Goal: Information Seeking & Learning: Check status

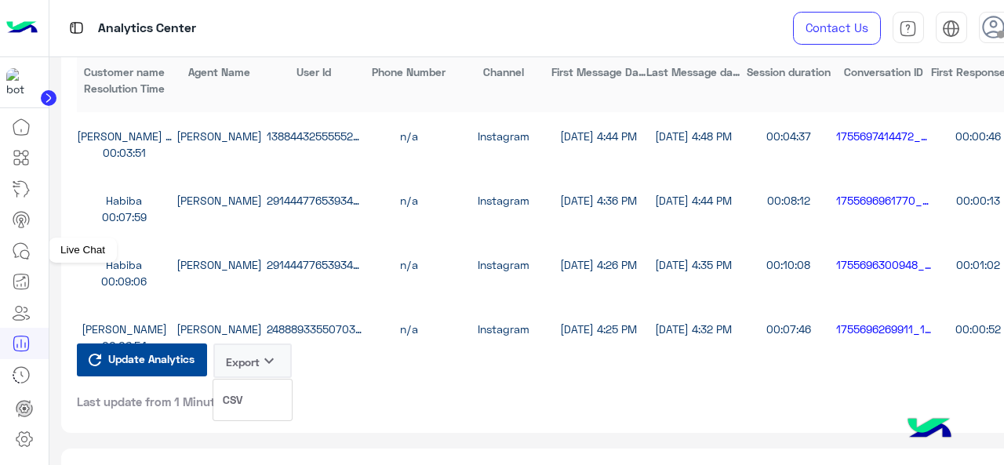
click at [24, 260] on icon at bounding box center [21, 251] width 19 height 19
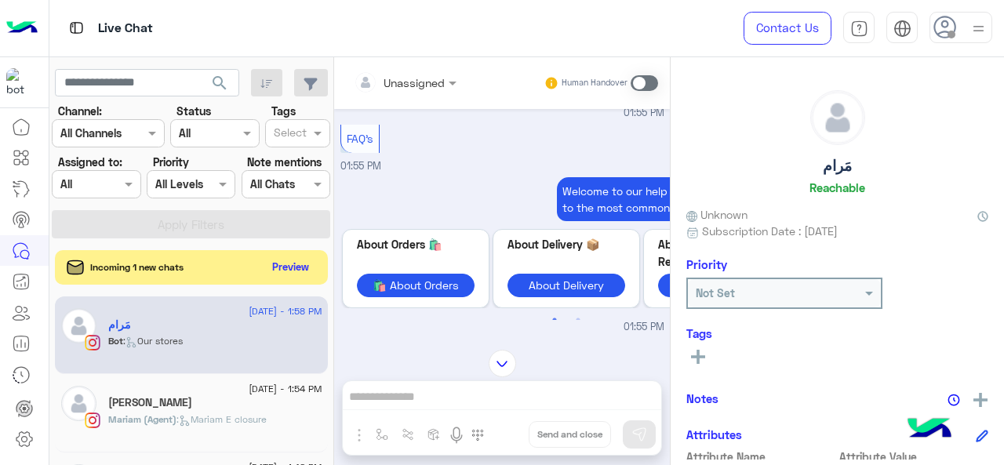
scroll to position [343, 0]
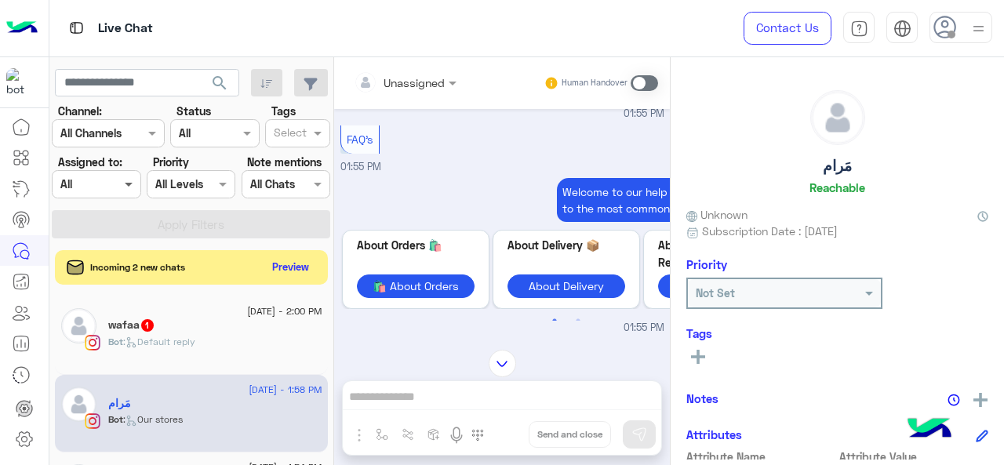
click at [130, 190] on span at bounding box center [131, 184] width 20 height 16
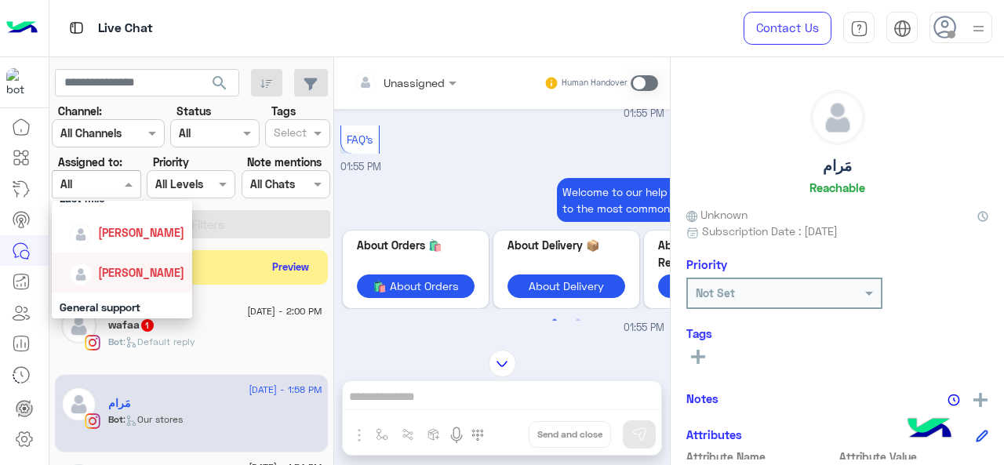
scroll to position [314, 0]
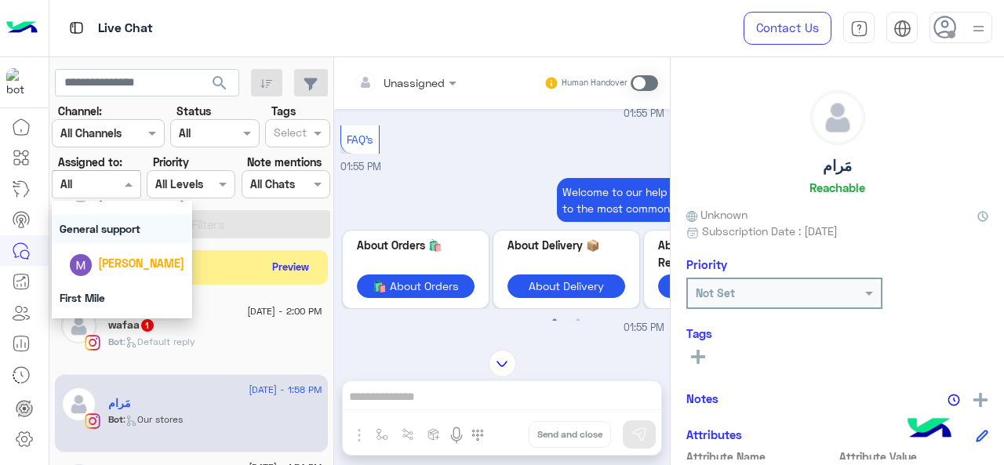
click at [121, 234] on div "General support" at bounding box center [122, 228] width 141 height 29
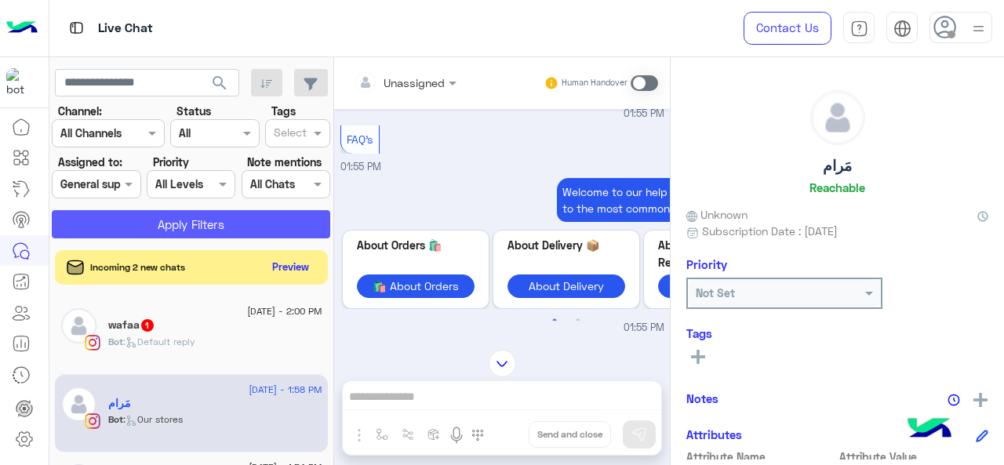
click at [149, 223] on button "Apply Filters" at bounding box center [191, 224] width 278 height 28
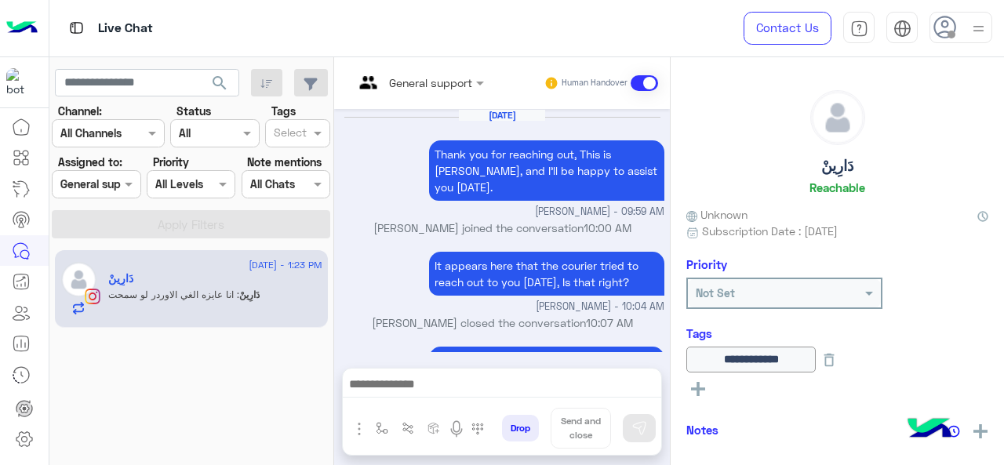
scroll to position [505, 0]
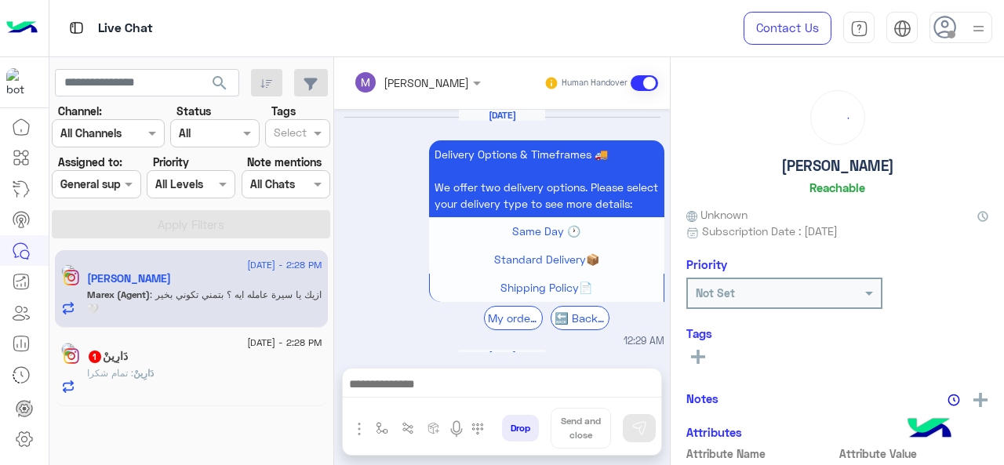
scroll to position [550, 0]
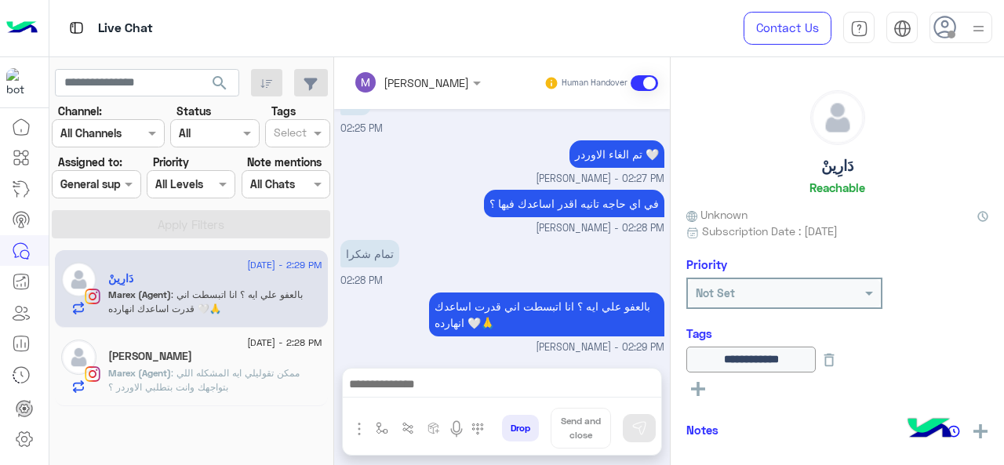
scroll to position [331, 0]
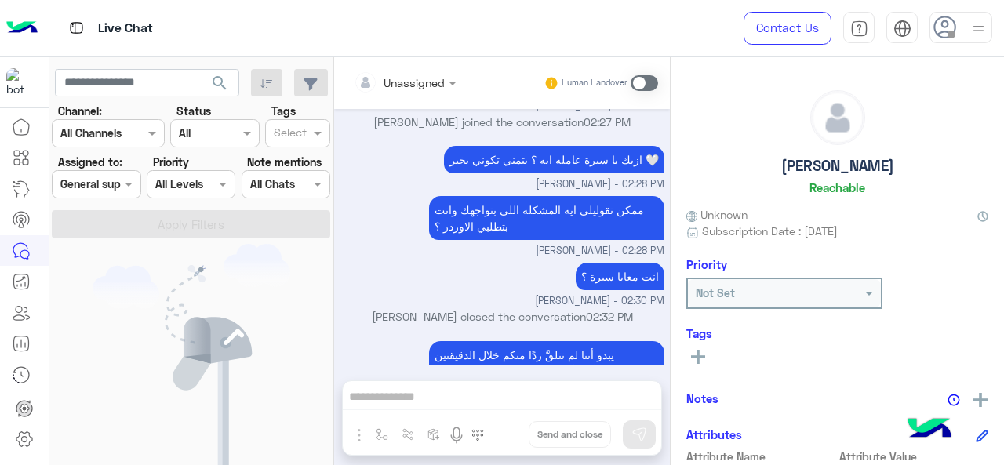
scroll to position [569, 0]
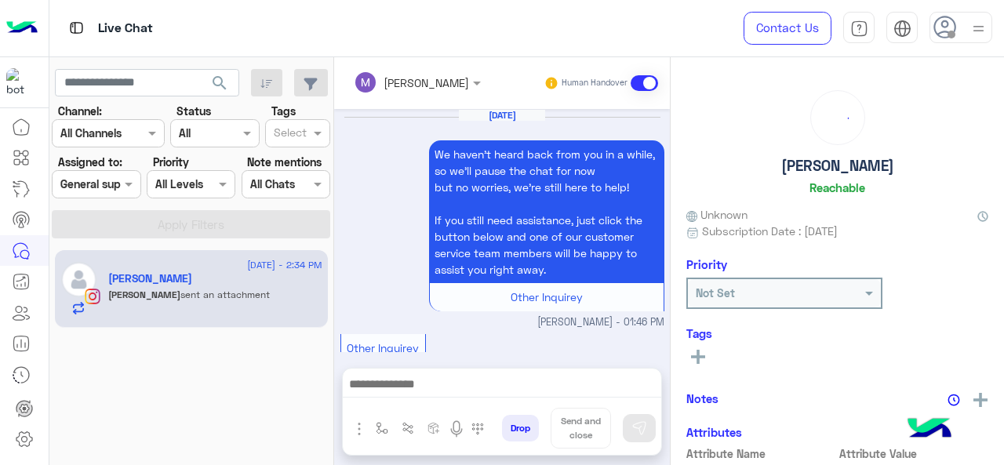
scroll to position [541, 0]
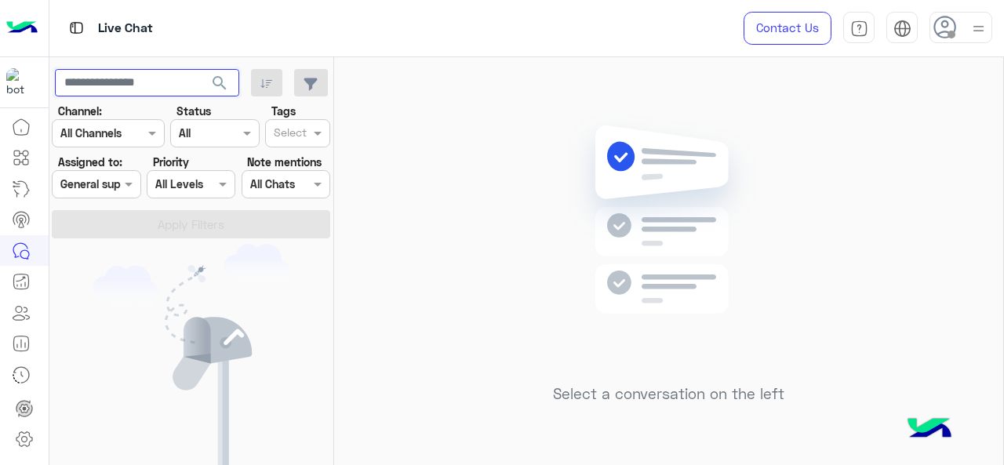
click at [119, 82] on input "text" at bounding box center [147, 83] width 184 height 28
paste input "**********"
type input "**********"
click at [122, 189] on span at bounding box center [131, 184] width 20 height 16
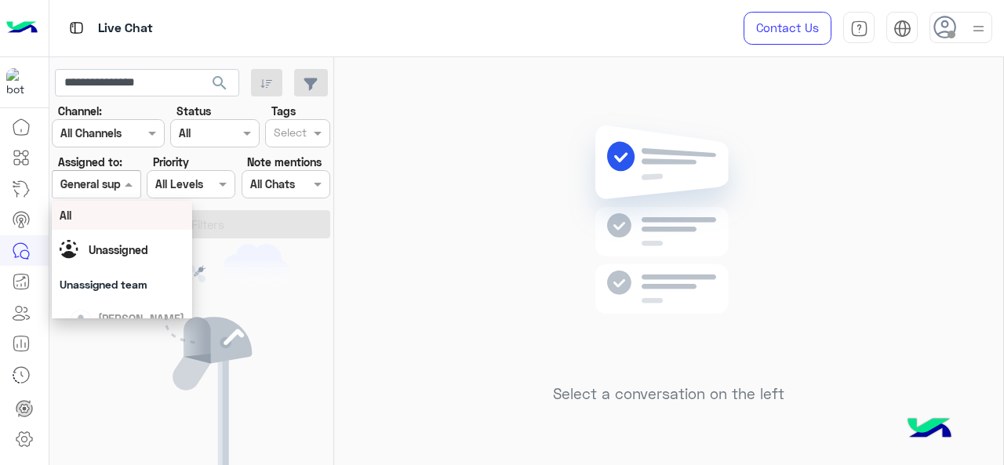
click at [124, 216] on div "All" at bounding box center [122, 215] width 125 height 16
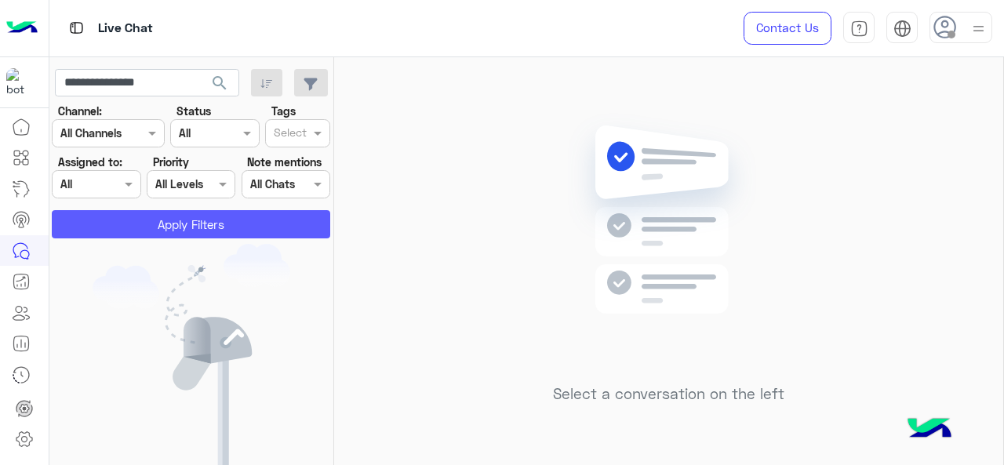
click at [140, 232] on button "Apply Filters" at bounding box center [191, 224] width 278 height 28
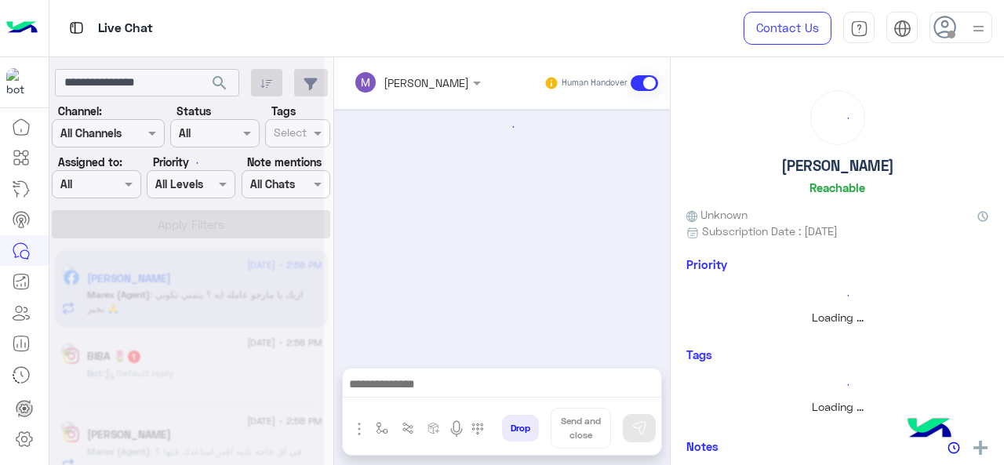
scroll to position [324, 0]
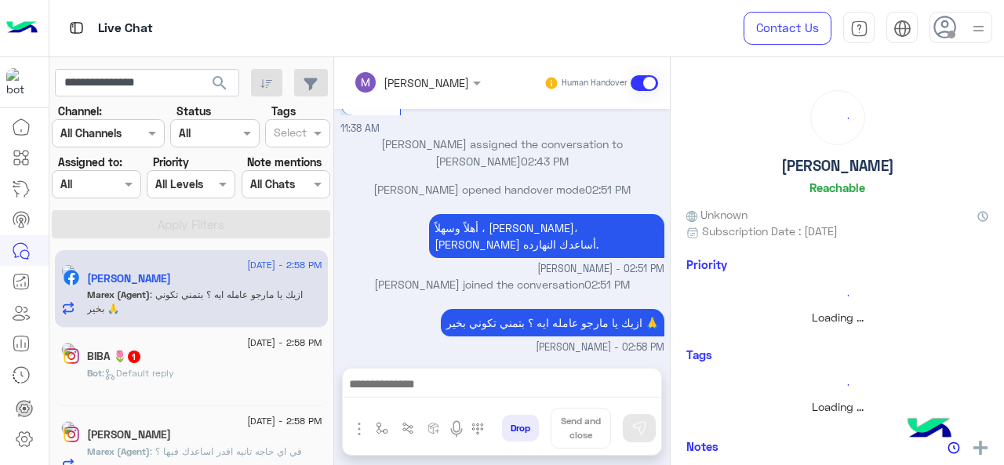
click at [218, 79] on span "search" at bounding box center [219, 83] width 19 height 19
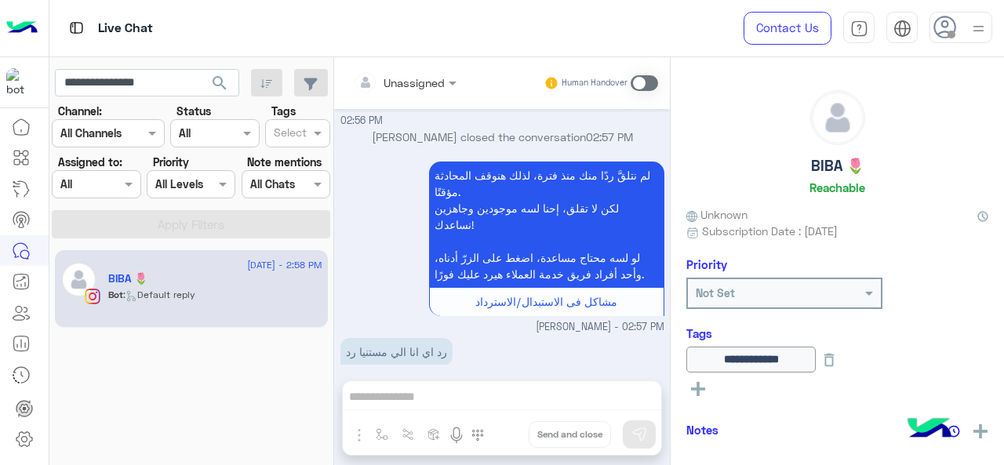
scroll to position [3505, 0]
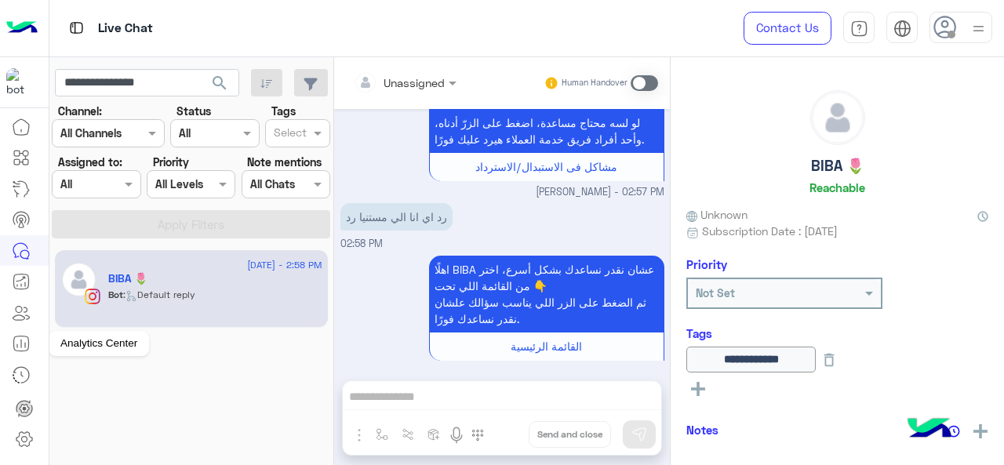
click at [19, 340] on icon at bounding box center [21, 343] width 19 height 19
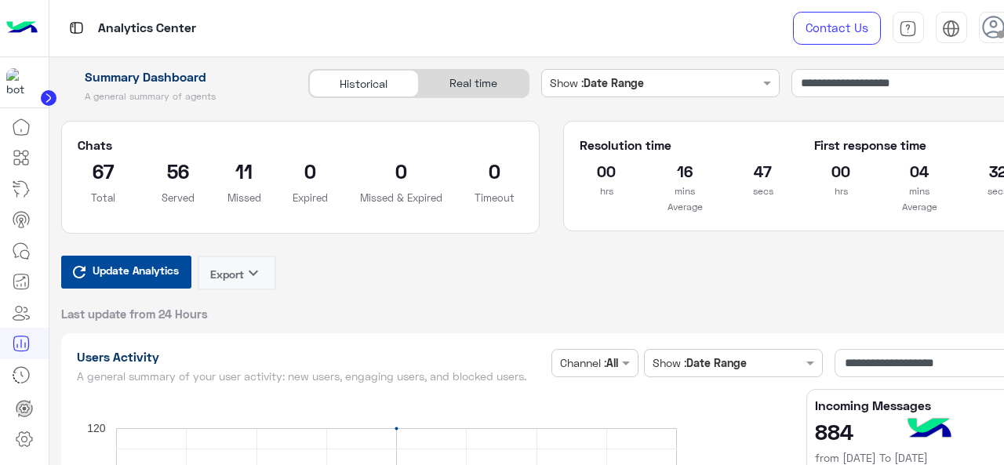
drag, startPoint x: 920, startPoint y: 173, endPoint x: 911, endPoint y: 173, distance: 8.6
click at [911, 173] on h2 "04" at bounding box center [919, 170] width 55 height 25
click at [924, 84] on input "**********" at bounding box center [916, 83] width 250 height 28
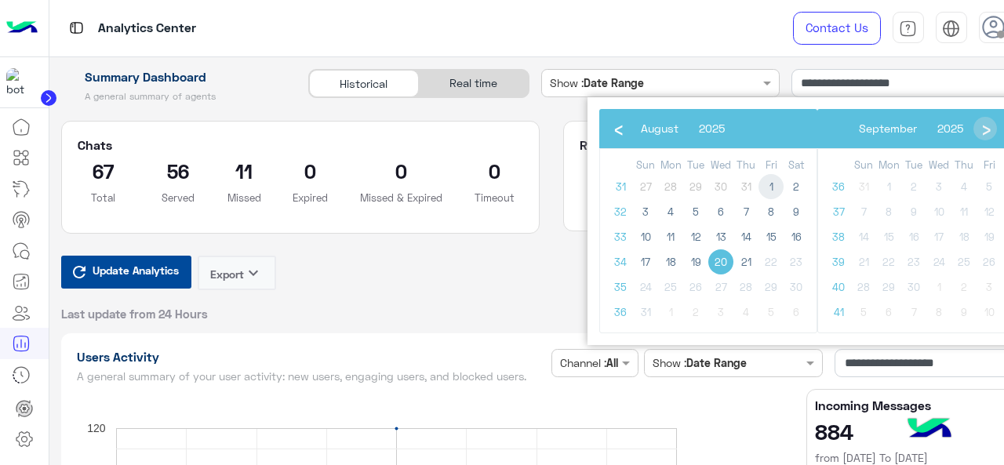
click at [772, 183] on span "1" at bounding box center [770, 186] width 25 height 25
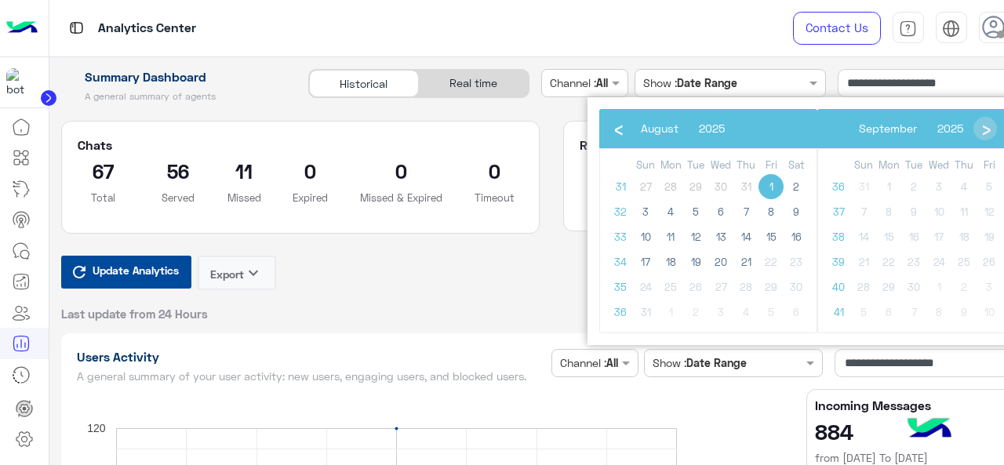
click at [772, 183] on span "1" at bounding box center [770, 186] width 25 height 25
type input "**********"
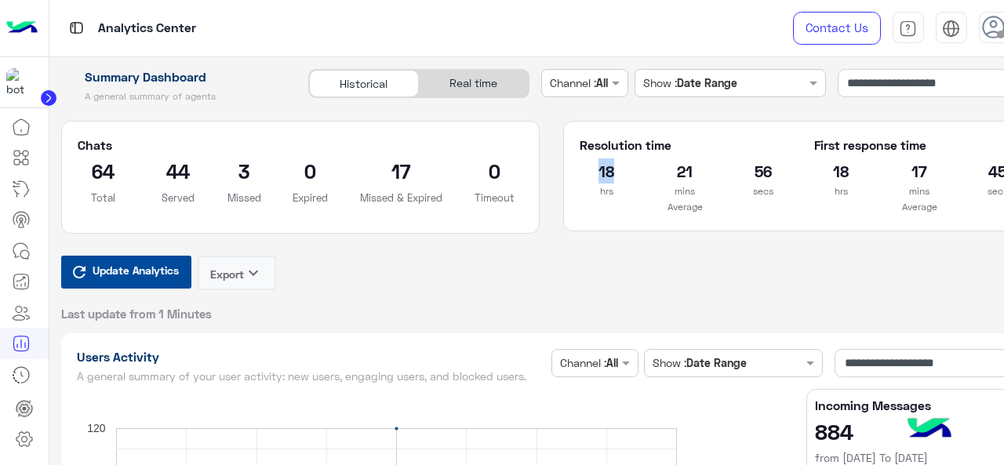
drag, startPoint x: 594, startPoint y: 173, endPoint x: 637, endPoint y: 176, distance: 42.5
click at [637, 176] on div "18 hrs" at bounding box center [607, 178] width 78 height 41
drag, startPoint x: 828, startPoint y: 173, endPoint x: 883, endPoint y: 191, distance: 57.8
click at [883, 191] on div "18 hrs 17 mins 45 secs Average" at bounding box center [919, 186] width 234 height 56
click at [21, 249] on icon at bounding box center [21, 251] width 19 height 19
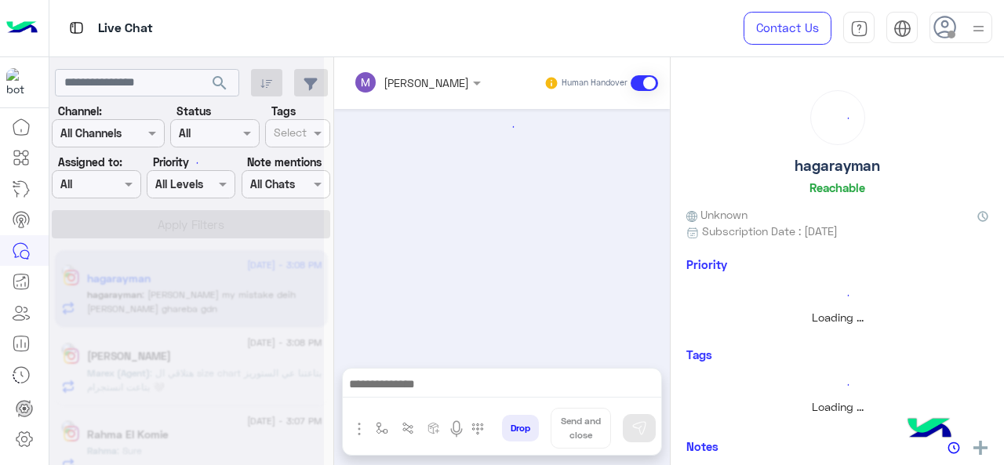
click at [129, 187] on div at bounding box center [186, 238] width 274 height 465
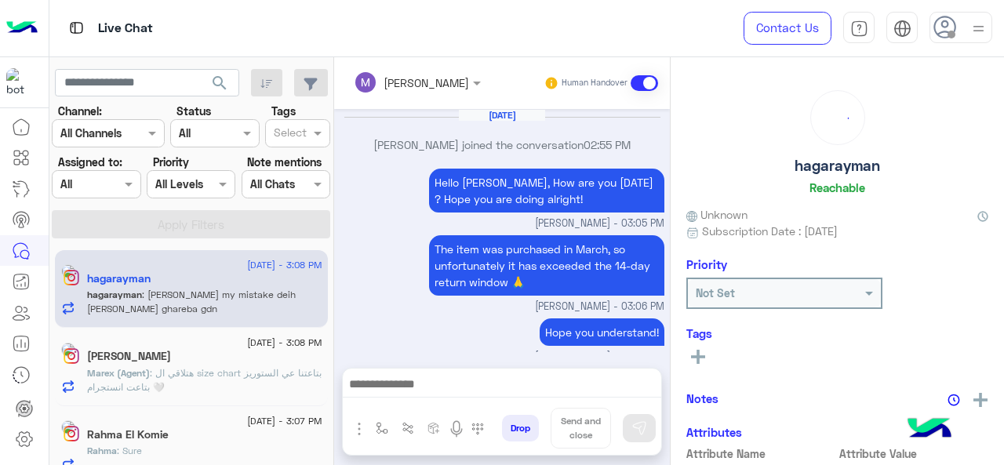
scroll to position [387, 0]
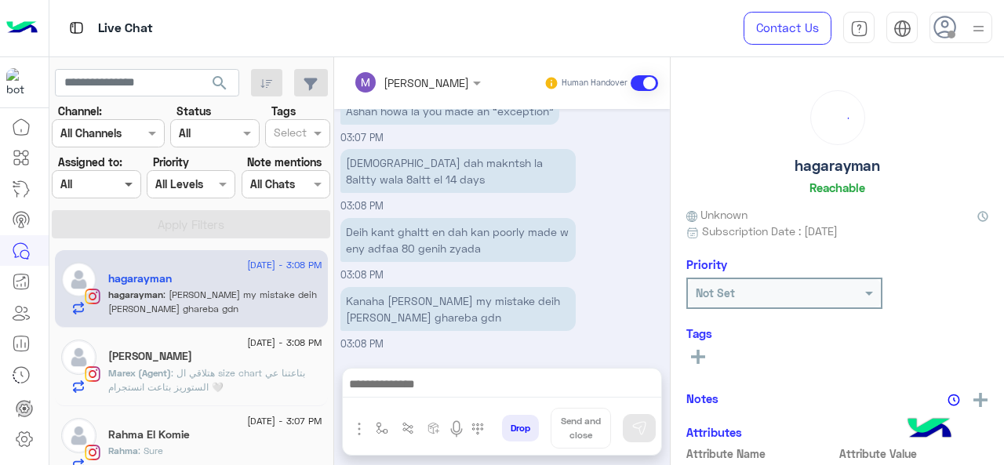
click at [126, 186] on span at bounding box center [131, 184] width 20 height 16
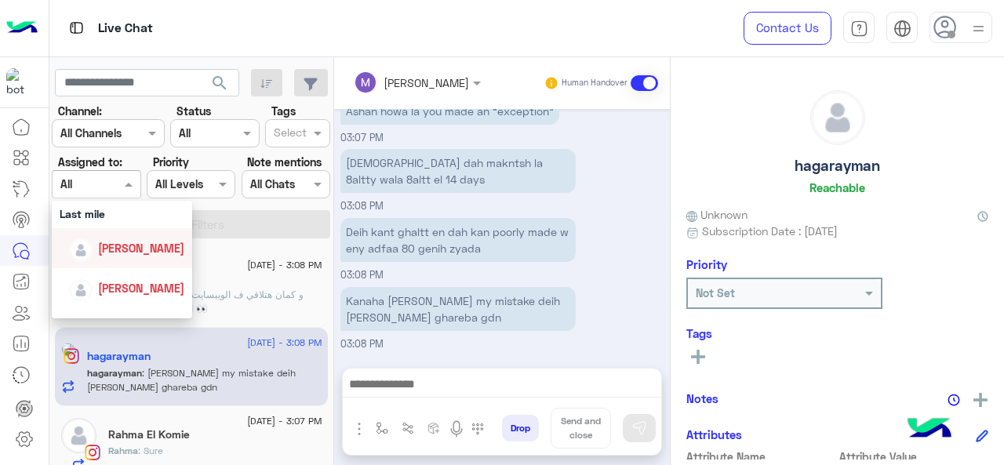
scroll to position [220, 0]
click at [105, 255] on div "[PERSON_NAME]" at bounding box center [141, 247] width 86 height 16
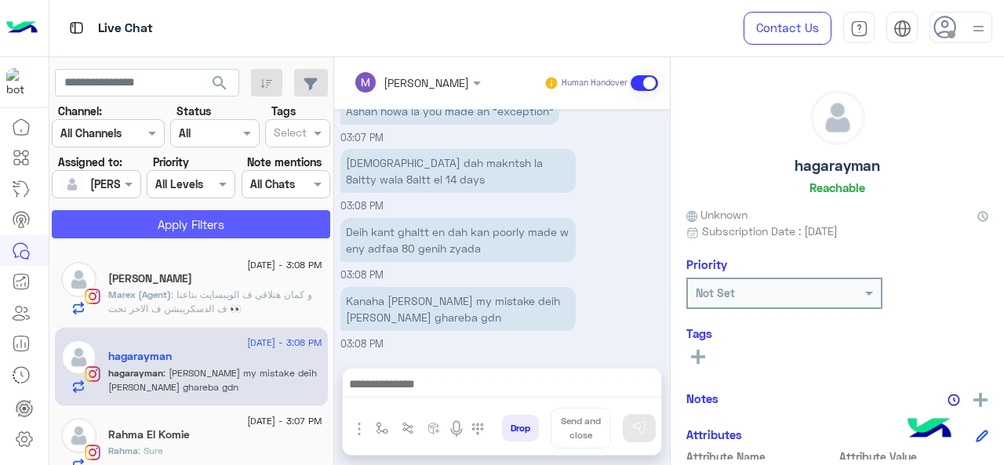
click at [133, 236] on button "Apply Filters" at bounding box center [191, 224] width 278 height 28
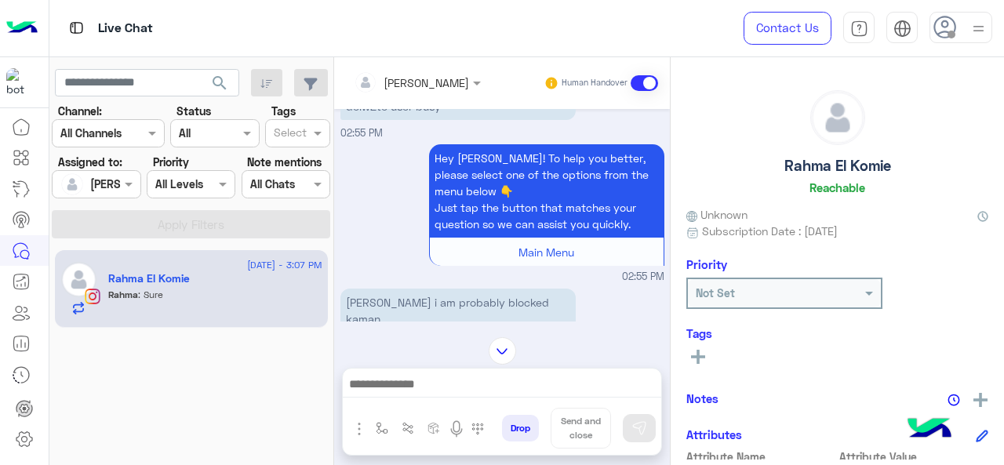
scroll to position [224, 0]
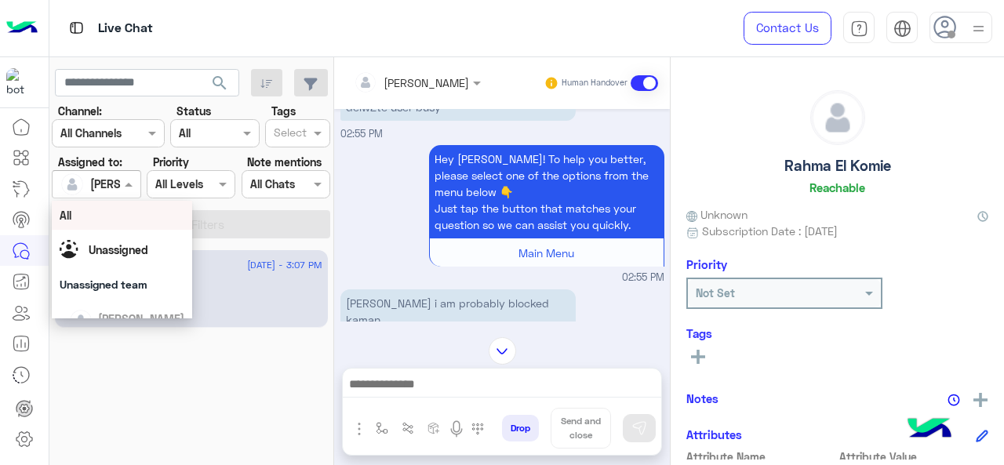
click at [119, 172] on div "[PERSON_NAME]" at bounding box center [90, 184] width 60 height 31
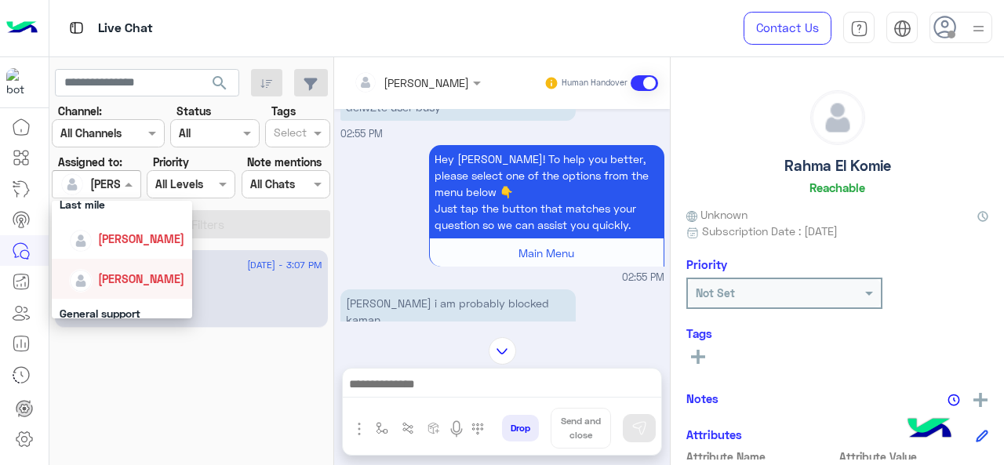
scroll to position [289, 0]
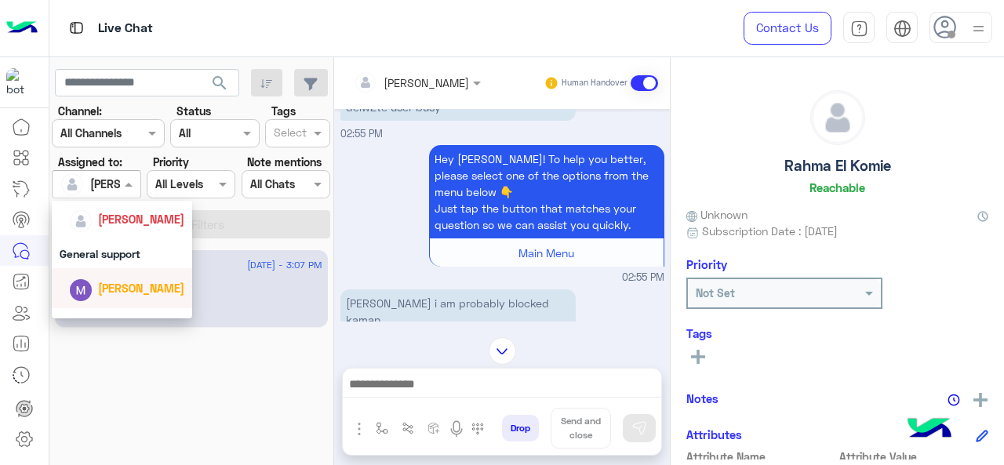
click at [118, 294] on span "[PERSON_NAME]" at bounding box center [141, 288] width 86 height 13
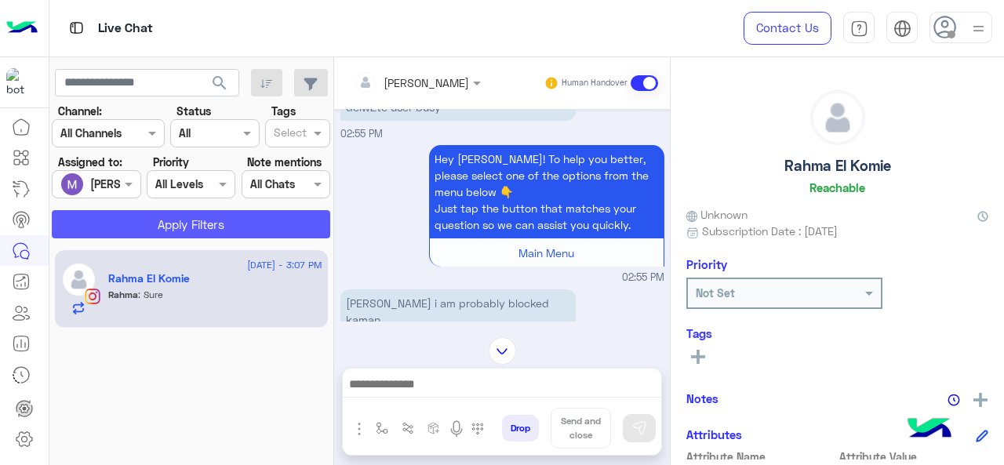
click at [168, 219] on button "Apply Filters" at bounding box center [191, 224] width 278 height 28
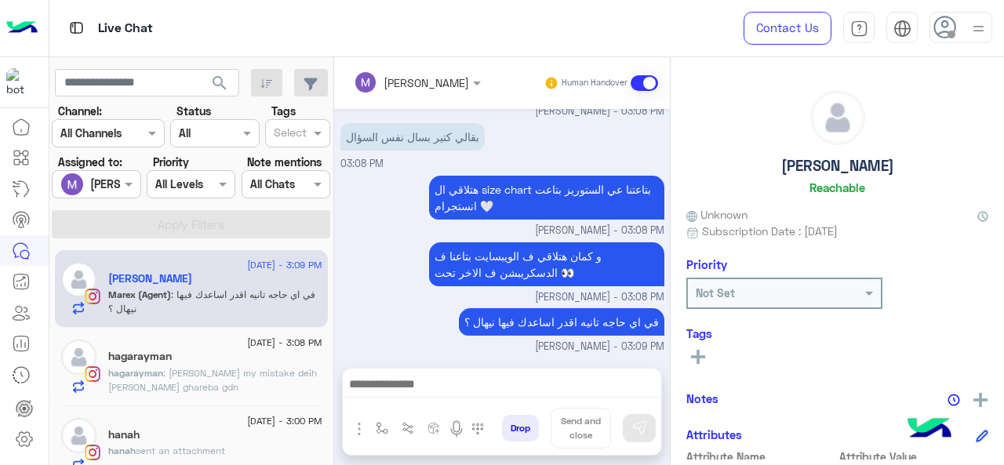
scroll to position [96, 0]
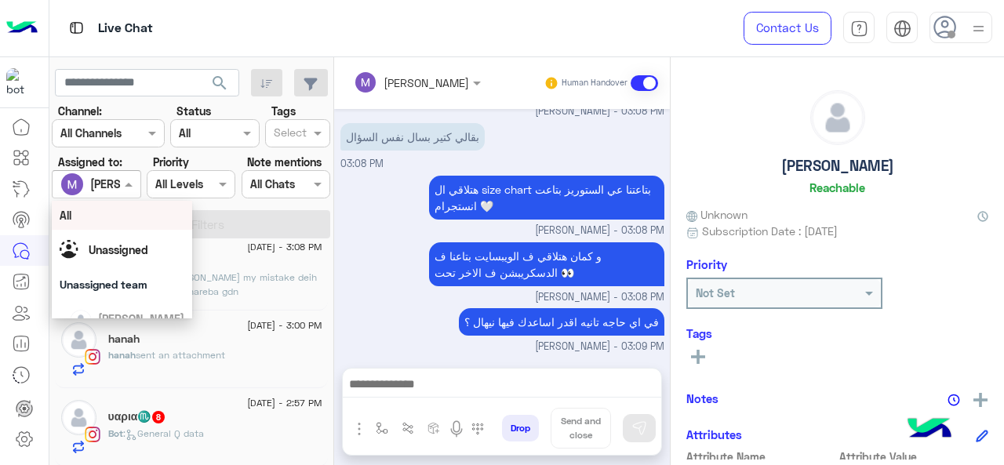
click at [96, 181] on input "text" at bounding box center [78, 184] width 36 height 16
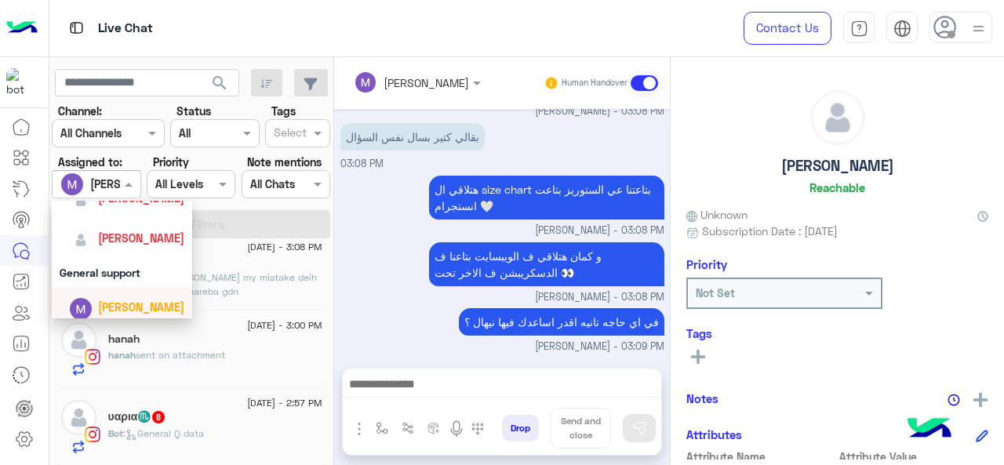
scroll to position [267, 0]
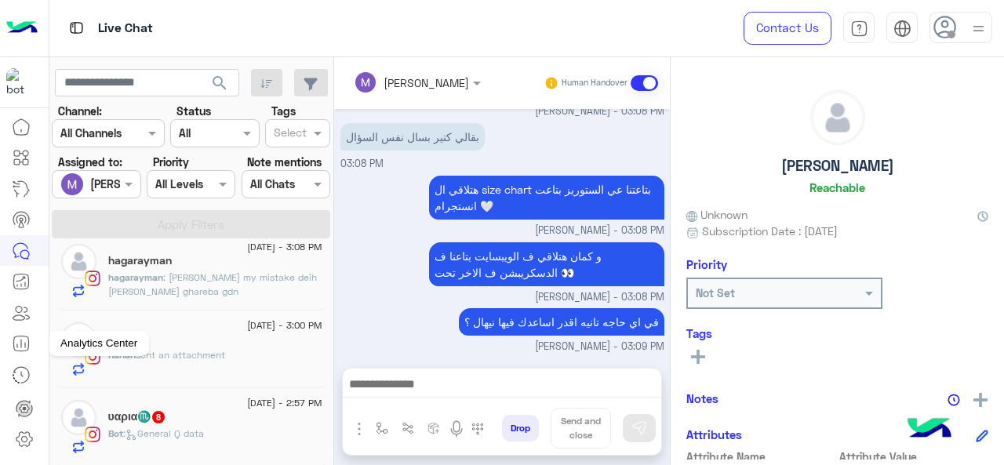
click at [26, 350] on icon at bounding box center [21, 343] width 19 height 19
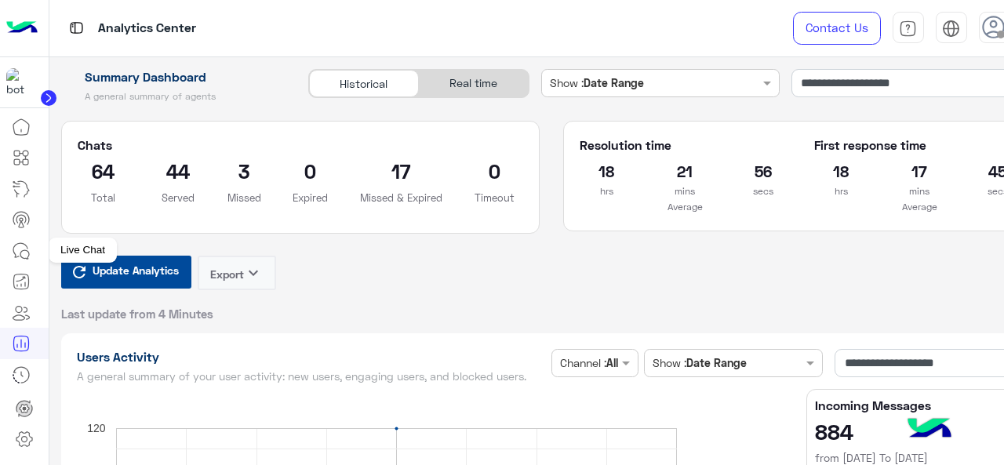
click at [31, 251] on link at bounding box center [21, 250] width 42 height 31
click at [19, 253] on icon at bounding box center [21, 251] width 19 height 19
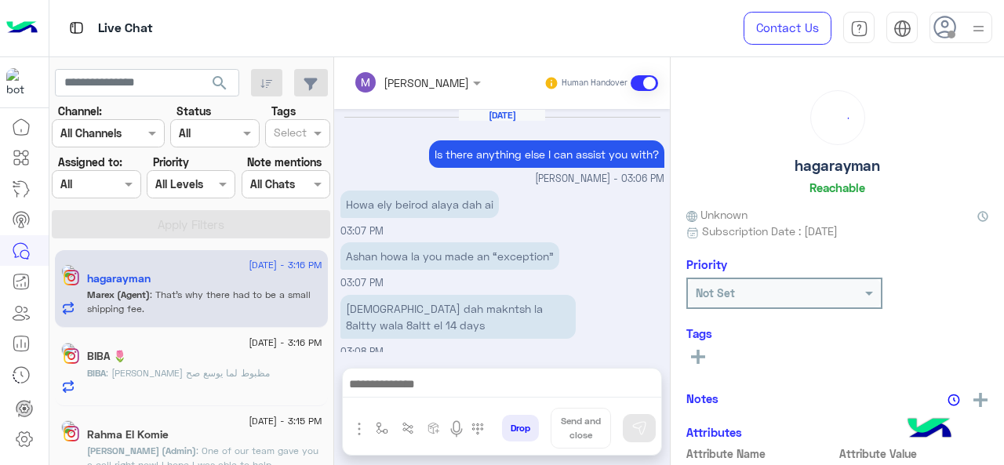
scroll to position [408, 0]
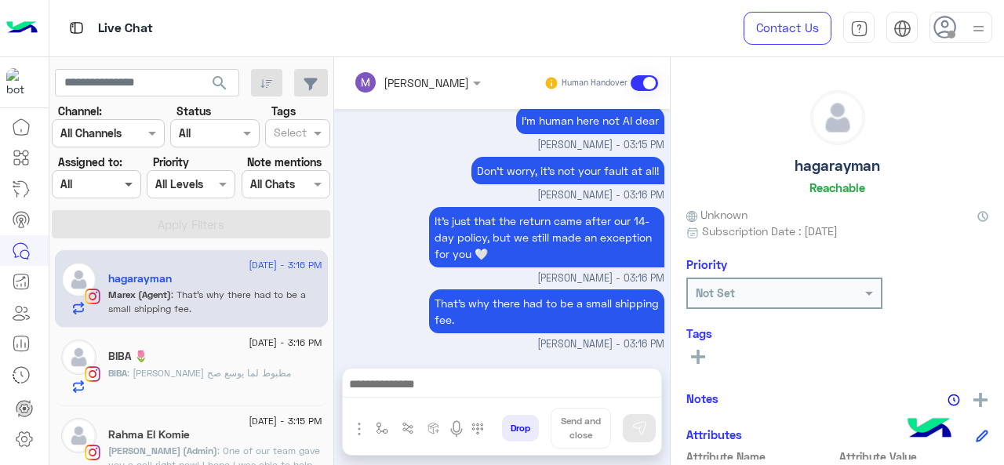
click at [121, 181] on span at bounding box center [131, 184] width 20 height 16
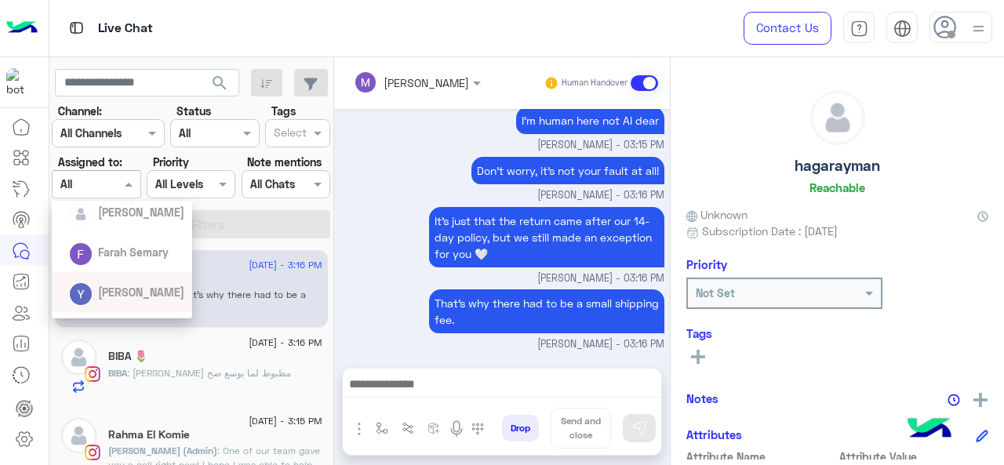
scroll to position [180, 0]
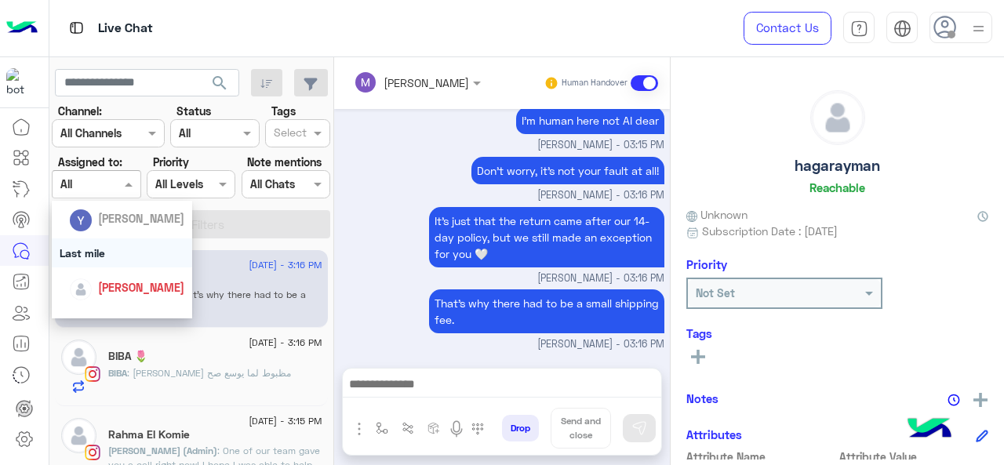
click at [94, 249] on div "Last mile" at bounding box center [122, 252] width 141 height 29
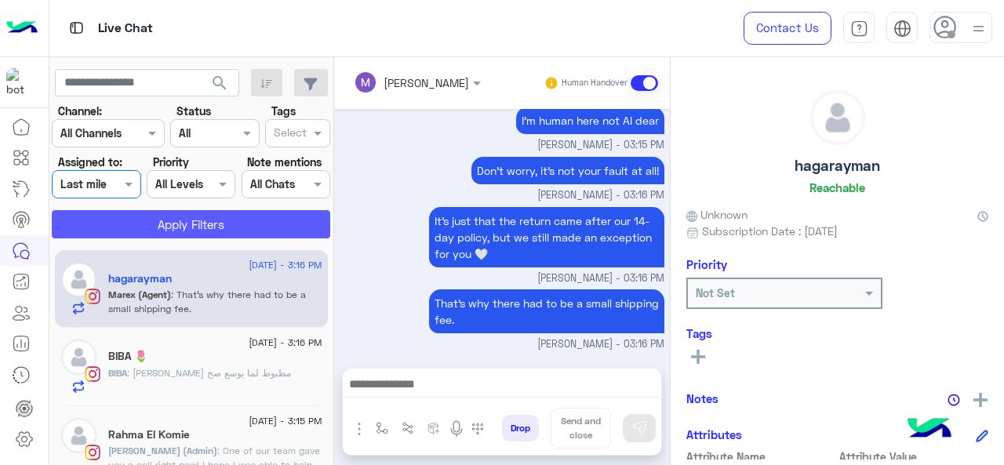
scroll to position [474, 0]
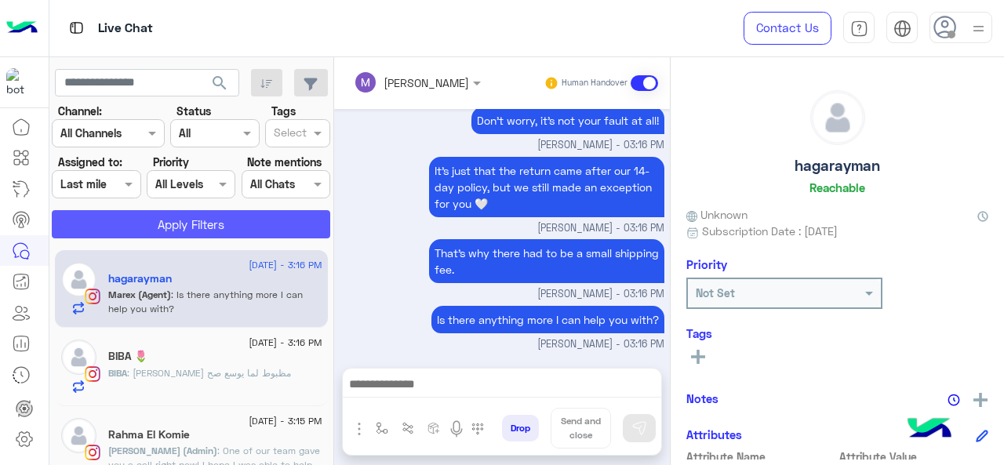
click at [138, 234] on button "Apply Filters" at bounding box center [191, 224] width 278 height 28
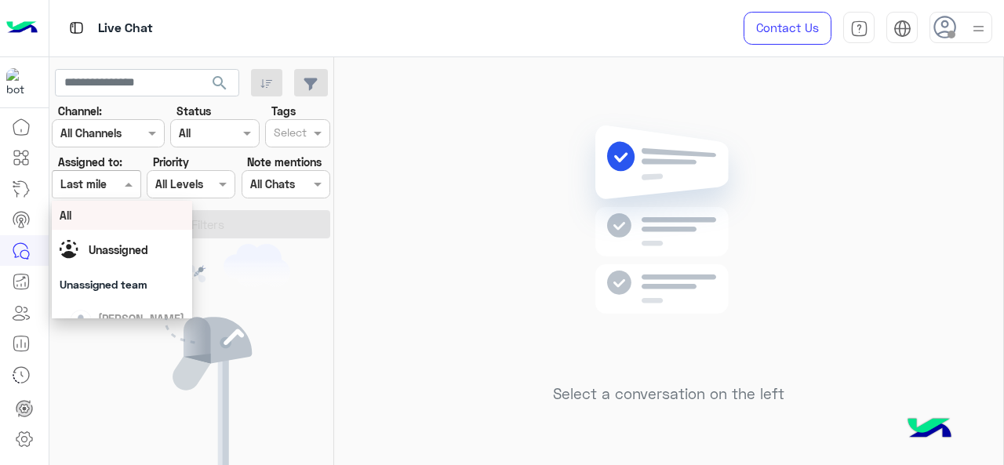
click at [134, 191] on span at bounding box center [131, 184] width 20 height 16
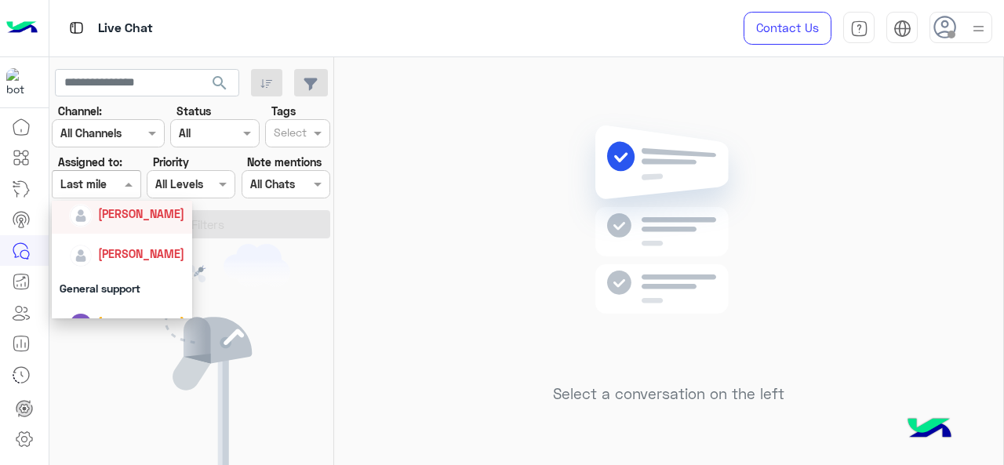
scroll to position [256, 0]
click at [105, 291] on div "General support" at bounding box center [122, 286] width 141 height 29
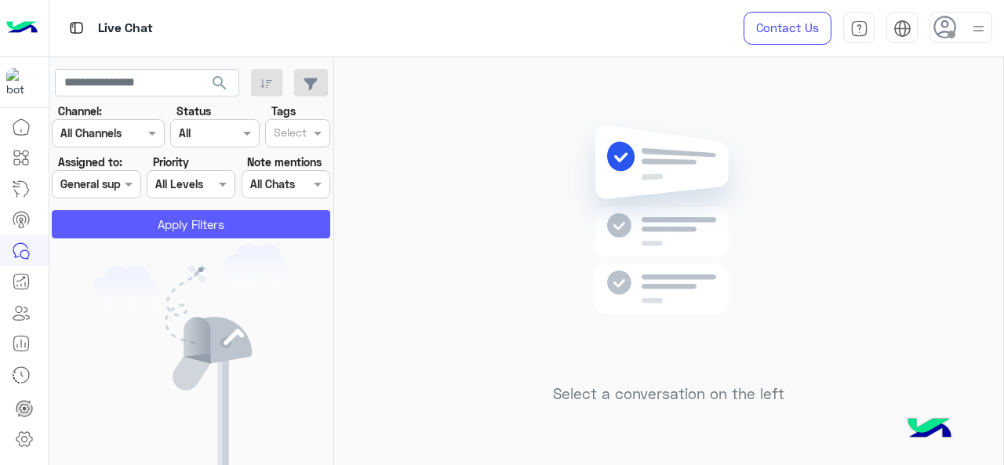
click at [147, 232] on button "Apply Filters" at bounding box center [191, 224] width 278 height 28
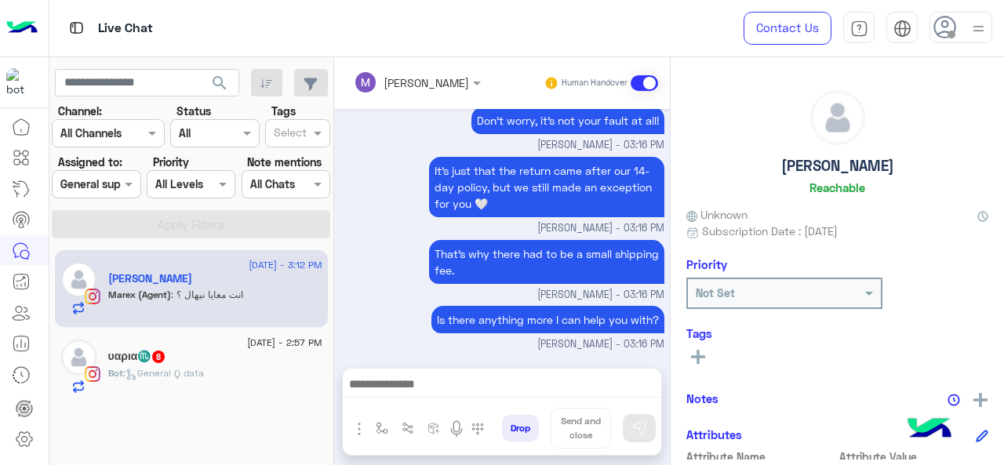
scroll to position [991, 0]
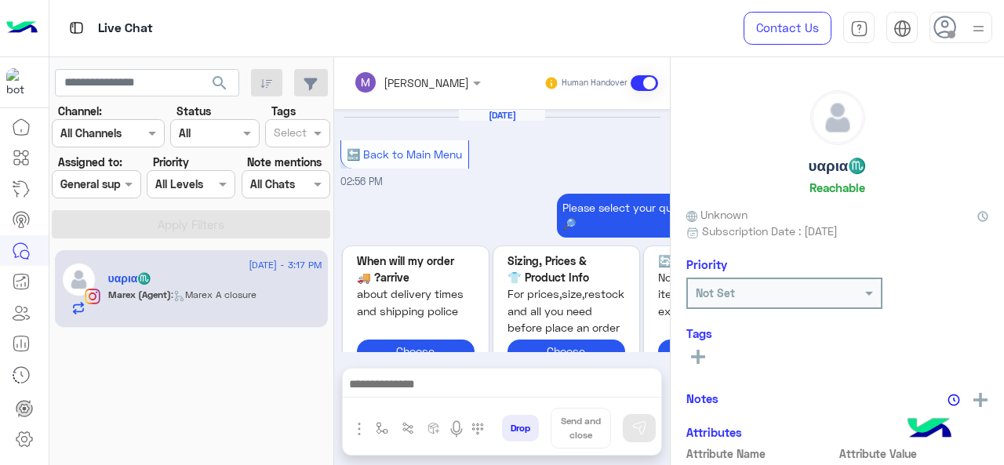
scroll to position [761, 0]
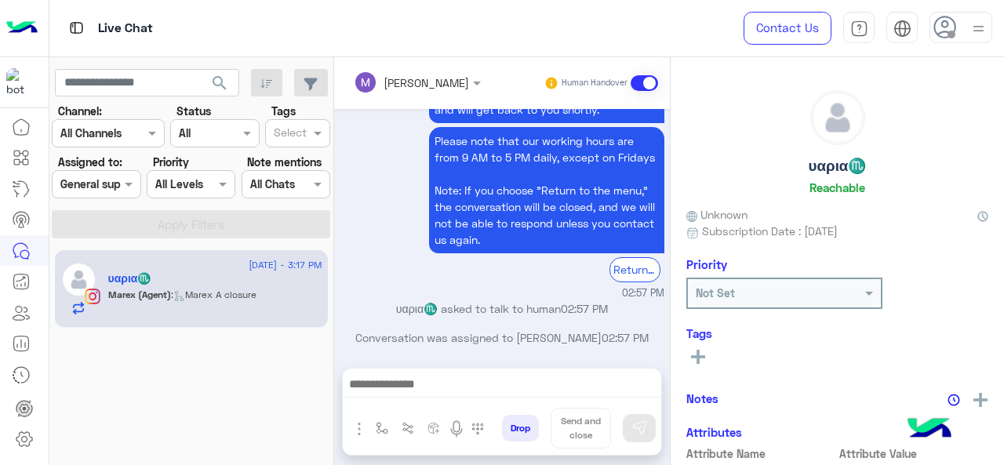
click at [111, 187] on div at bounding box center [96, 184] width 87 height 18
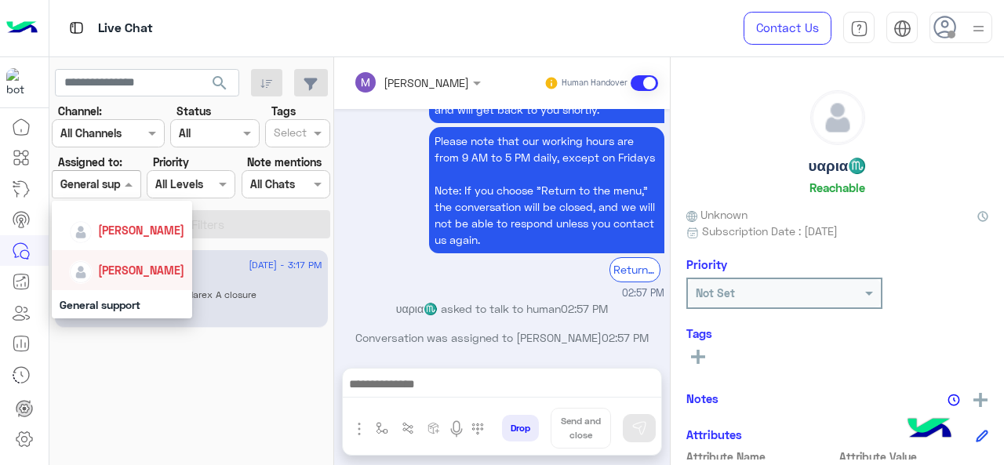
scroll to position [299, 0]
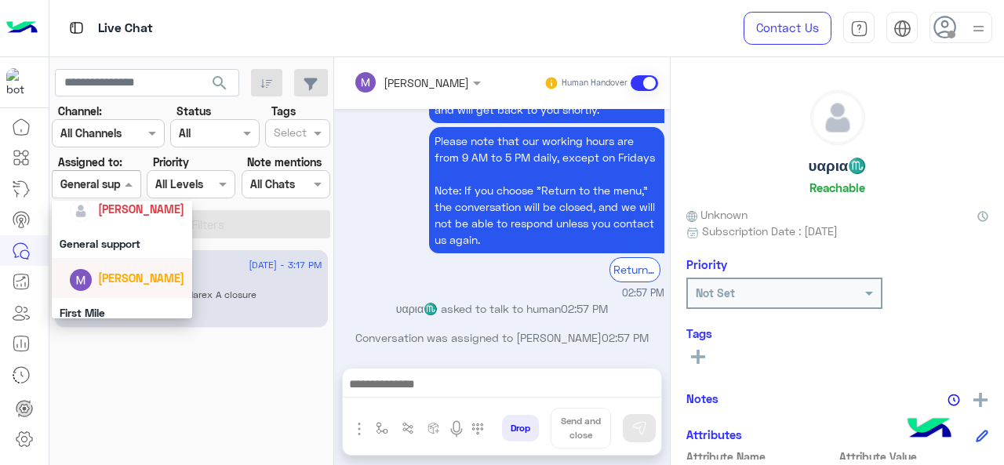
click at [104, 284] on span "[PERSON_NAME]" at bounding box center [141, 277] width 86 height 13
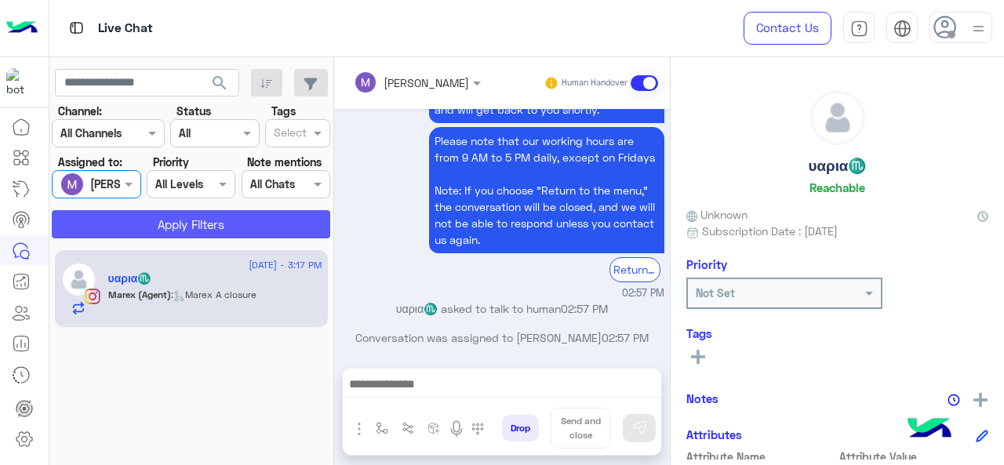
click at [180, 228] on button "Apply Filters" at bounding box center [191, 224] width 278 height 28
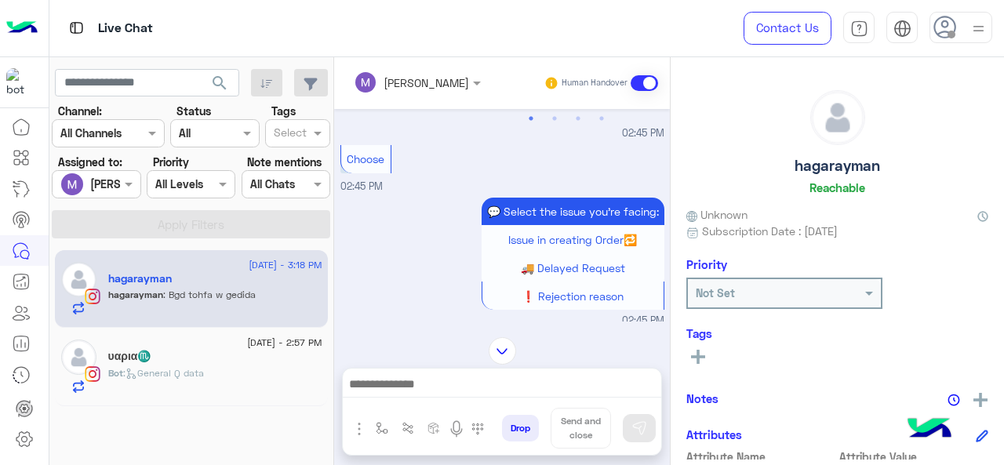
scroll to position [1537, 0]
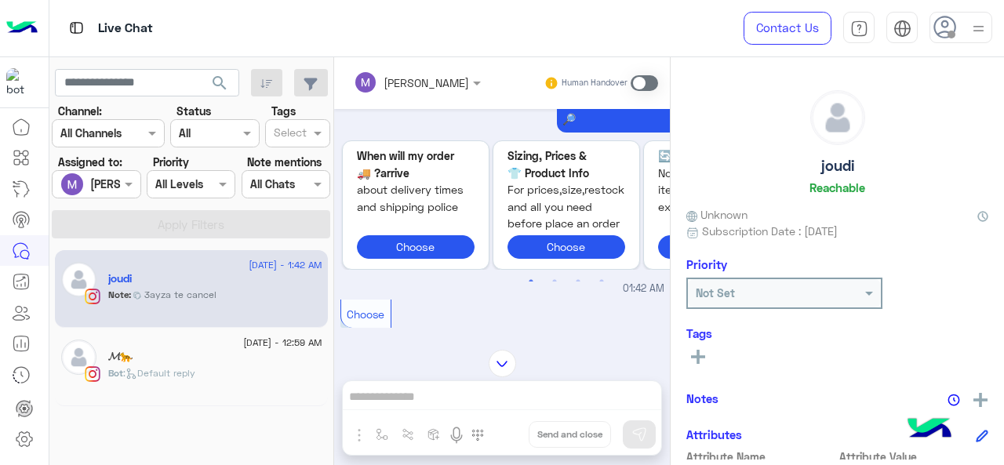
scroll to position [332, 0]
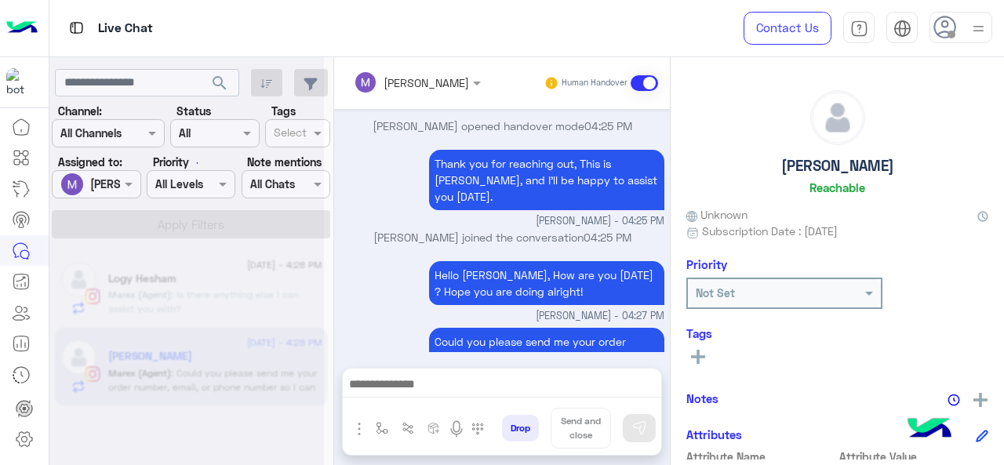
scroll to position [568, 0]
